Goal: Information Seeking & Learning: Understand process/instructions

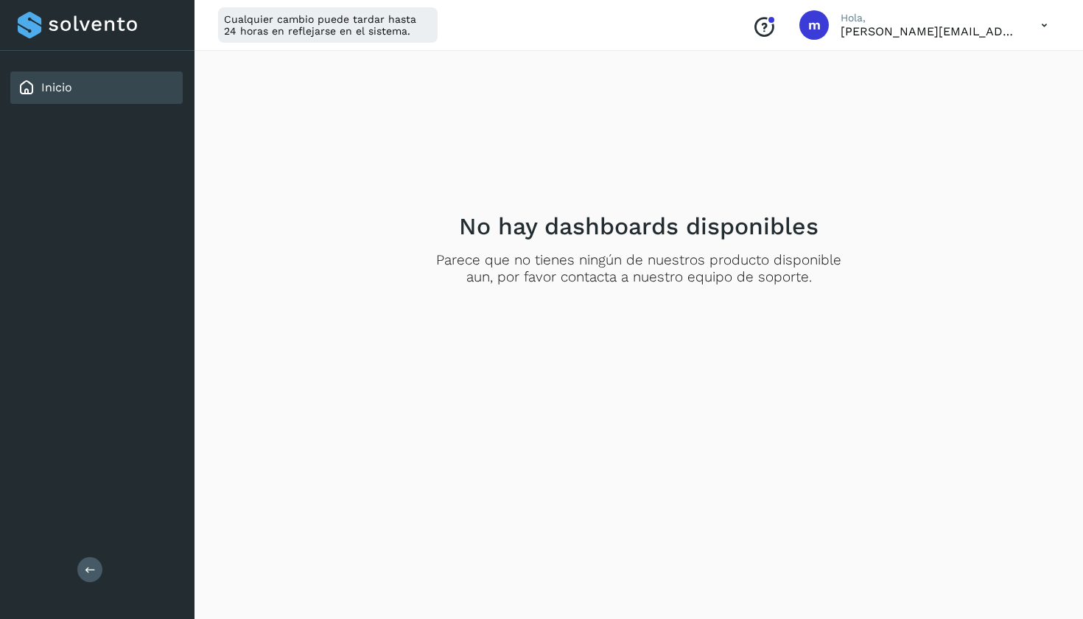
click at [981, 21] on p "Hola," at bounding box center [929, 18] width 177 height 13
click at [1043, 27] on icon at bounding box center [1044, 25] width 30 height 30
click at [949, 58] on div "Documentación" at bounding box center [970, 66] width 175 height 28
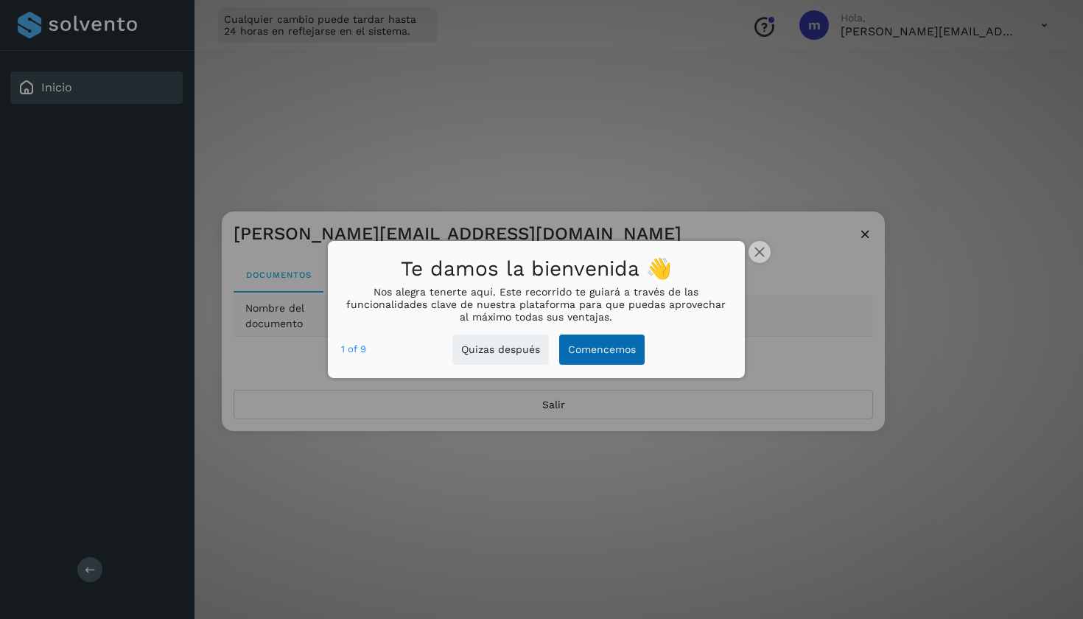
click at [585, 346] on button "Comencemos" at bounding box center [601, 350] width 85 height 30
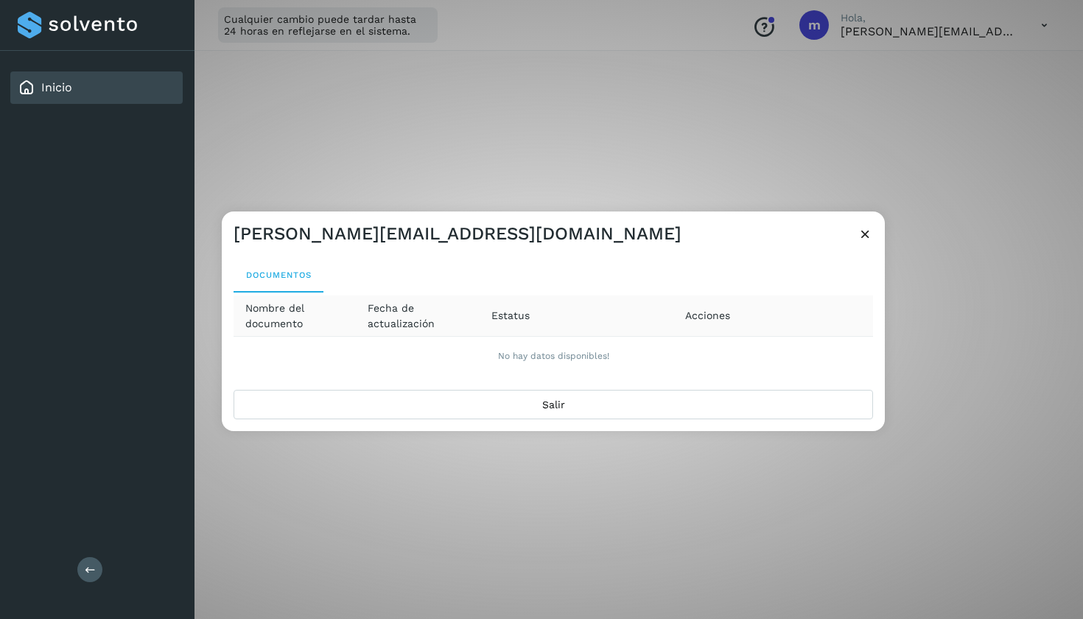
click at [356, 299] on th "Nombre del documento" at bounding box center [418, 315] width 124 height 41
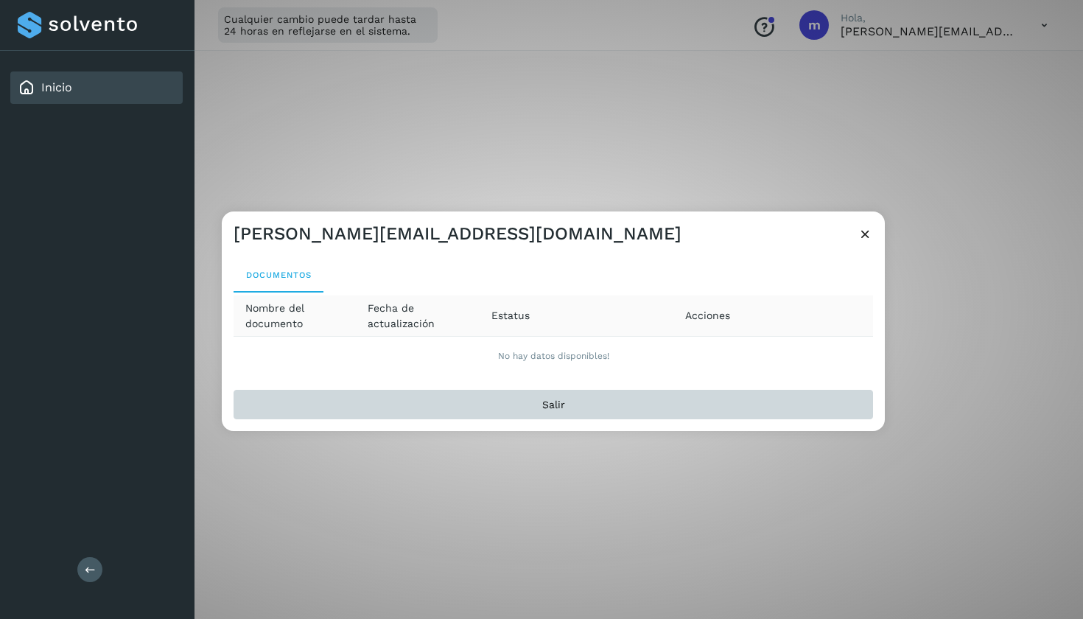
click at [559, 397] on button "Salir" at bounding box center [554, 404] width 640 height 29
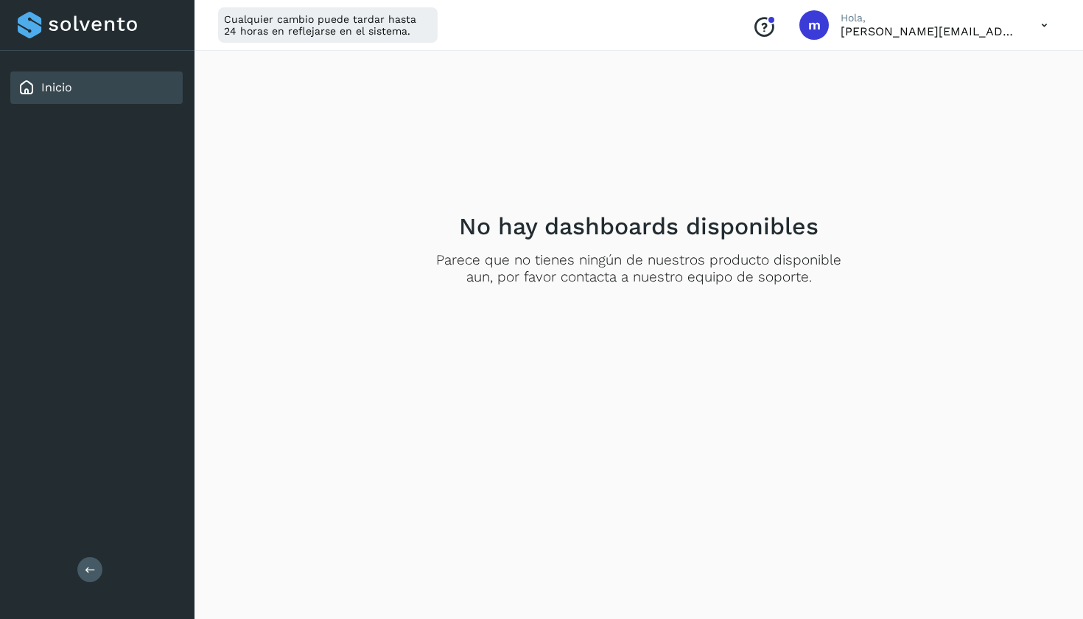
click at [953, 33] on p "[PERSON_NAME][EMAIL_ADDRESS][DOMAIN_NAME]" at bounding box center [929, 31] width 177 height 14
click at [1046, 27] on icon at bounding box center [1044, 25] width 30 height 30
click at [923, 66] on div "Documentación" at bounding box center [970, 66] width 175 height 28
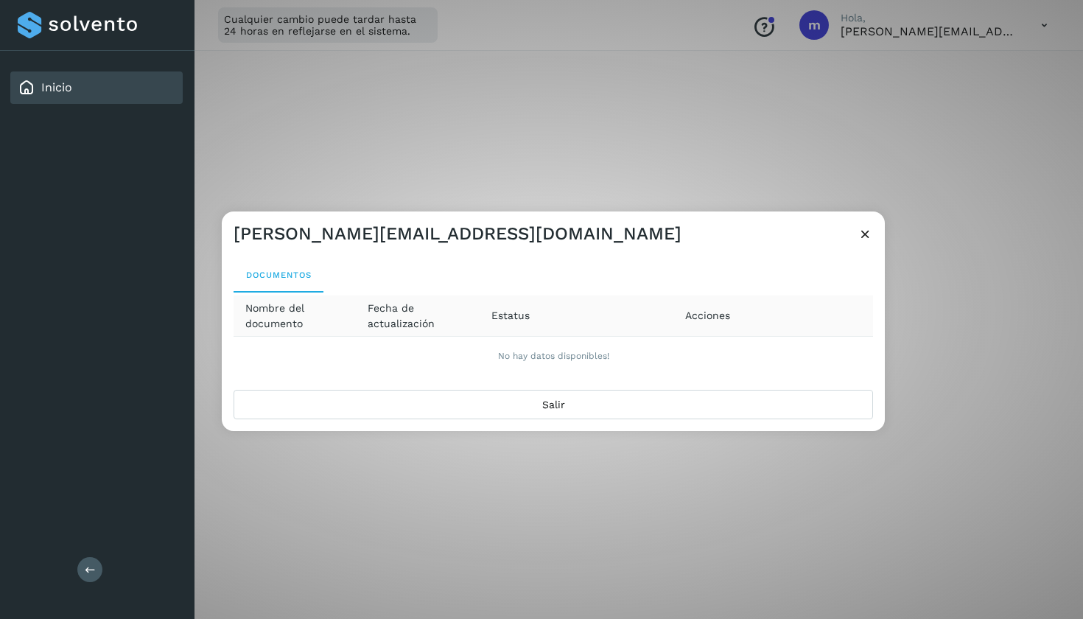
click at [534, 365] on td "No hay datos disponibles!" at bounding box center [554, 356] width 640 height 38
click at [283, 276] on span "Documentos" at bounding box center [278, 275] width 66 height 10
click at [413, 327] on span "Fecha de actualización" at bounding box center [418, 316] width 100 height 31
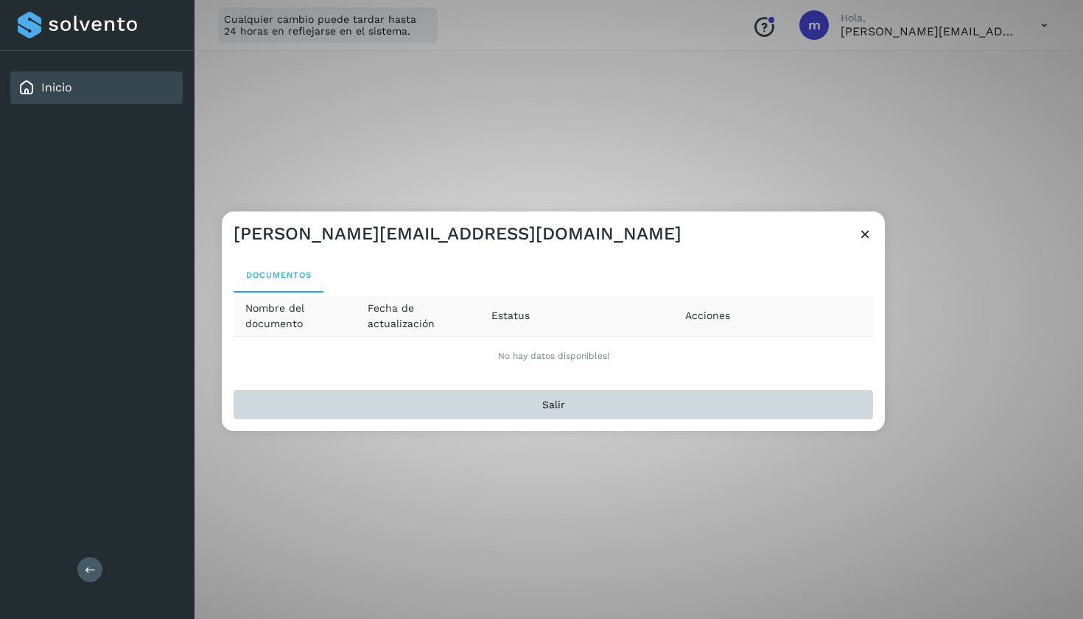
click at [544, 409] on button "Salir" at bounding box center [554, 404] width 640 height 29
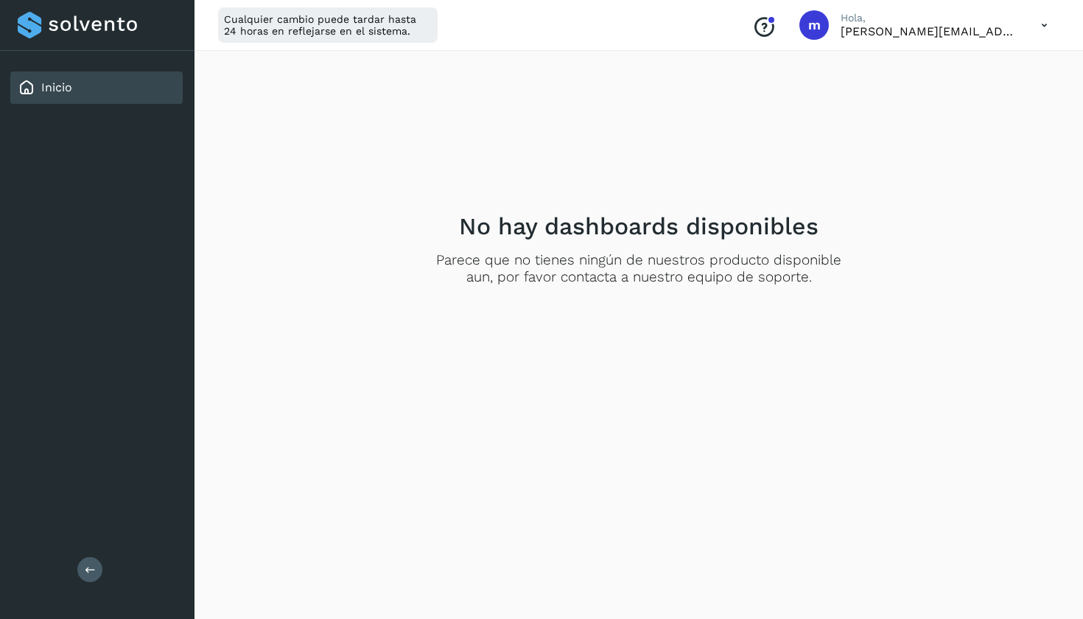
click at [830, 32] on div "Conoce nuestros beneficios [PERSON_NAME], [PERSON_NAME][EMAIL_ADDRESS][DOMAIN_N…" at bounding box center [899, 25] width 319 height 34
click at [808, 19] on div "m" at bounding box center [813, 24] width 29 height 29
click at [856, 18] on p "Hola," at bounding box center [929, 18] width 177 height 13
click at [932, 39] on div "Conoce nuestros beneficios [PERSON_NAME], [PERSON_NAME][EMAIL_ADDRESS][DOMAIN_N…" at bounding box center [899, 25] width 319 height 34
click at [1038, 29] on icon at bounding box center [1044, 25] width 30 height 30
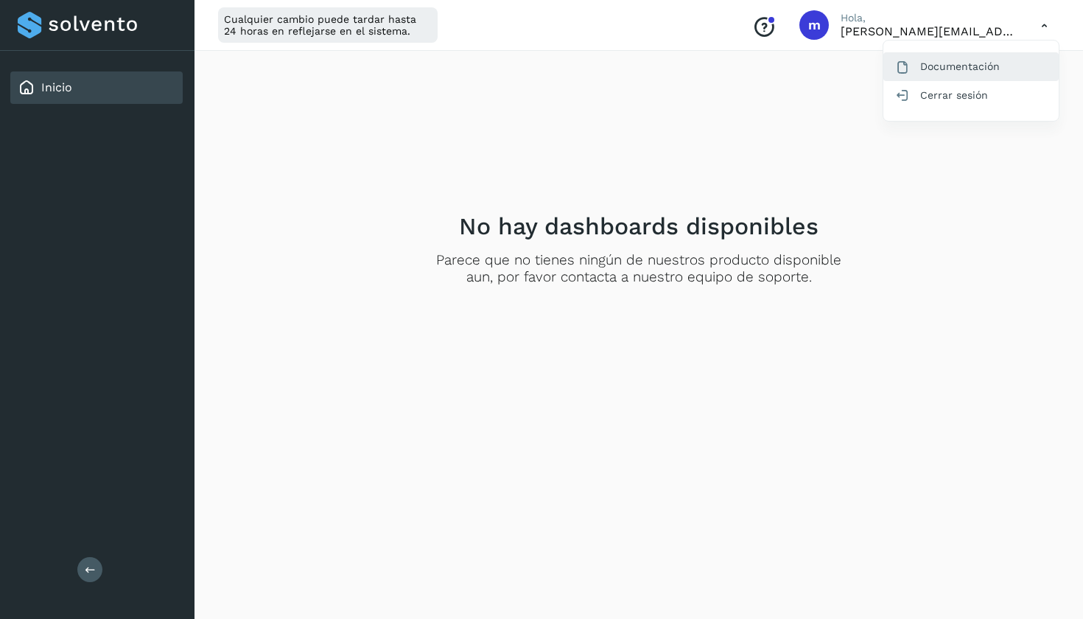
click at [967, 66] on div "Documentación" at bounding box center [970, 66] width 175 height 28
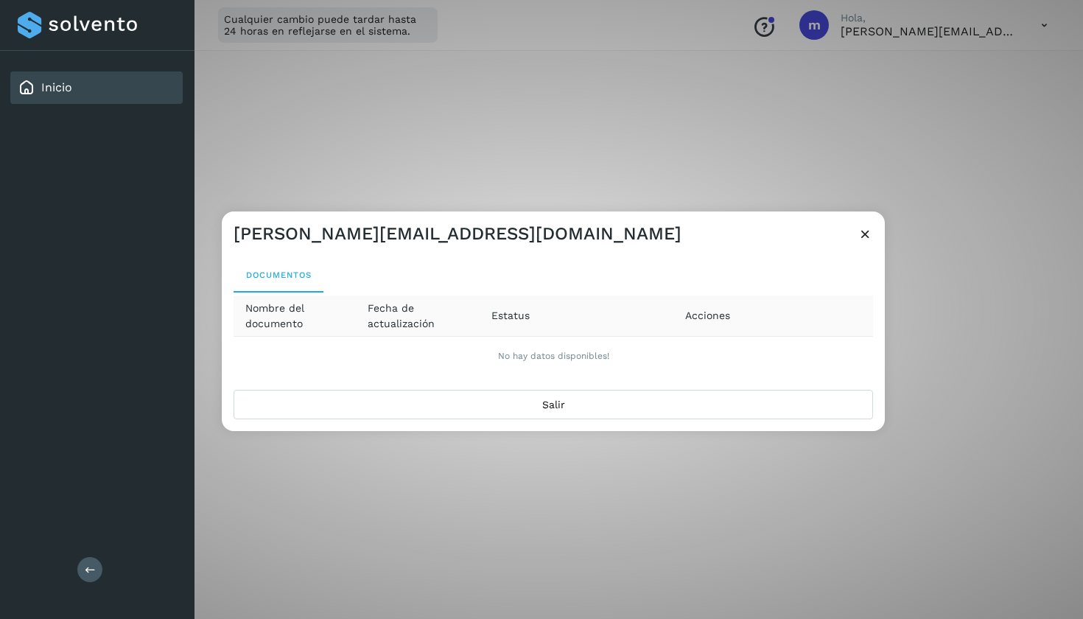
click at [877, 236] on div "[PERSON_NAME][EMAIL_ADDRESS][DOMAIN_NAME]" at bounding box center [553, 228] width 663 height 34
click at [862, 231] on icon at bounding box center [865, 233] width 15 height 15
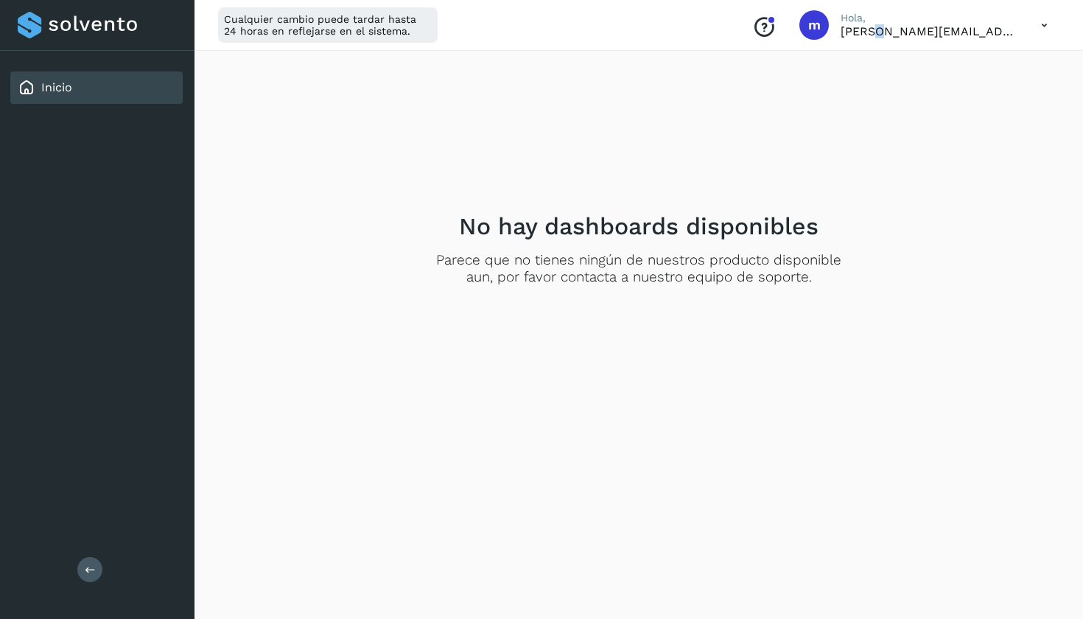
click at [878, 27] on p "[PERSON_NAME][EMAIL_ADDRESS][DOMAIN_NAME]" at bounding box center [929, 31] width 177 height 14
click at [1037, 29] on icon at bounding box center [1044, 25] width 30 height 30
click at [265, 27] on div at bounding box center [541, 309] width 1083 height 619
click at [94, 23] on div at bounding box center [97, 25] width 159 height 27
click at [69, 84] on link "Inicio" at bounding box center [56, 87] width 31 height 14
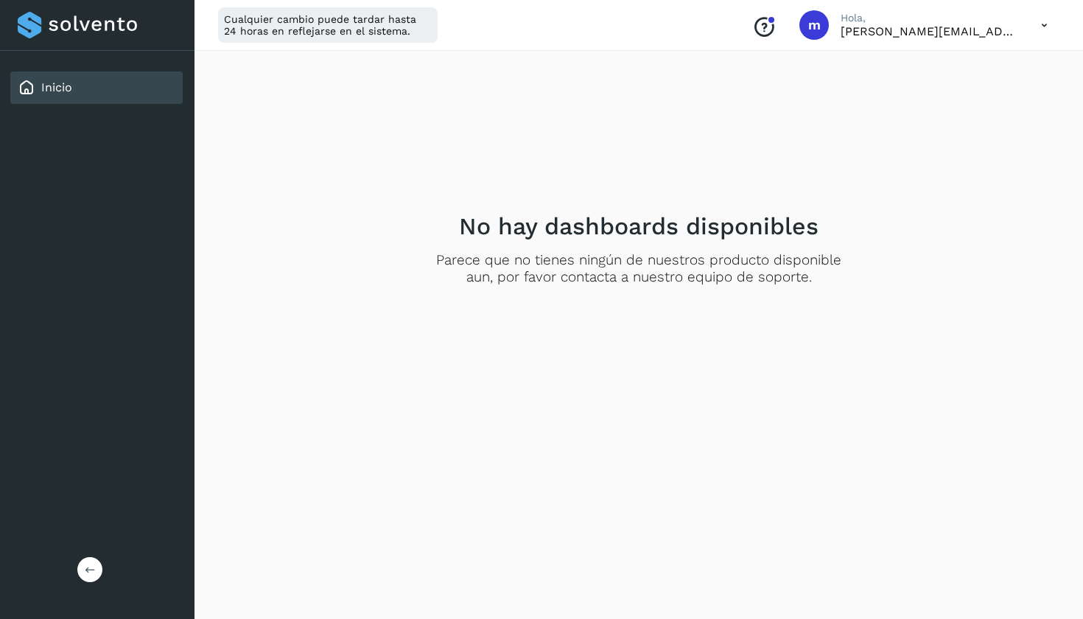
click at [88, 572] on icon at bounding box center [90, 569] width 11 height 11
